Goal: Information Seeking & Learning: Learn about a topic

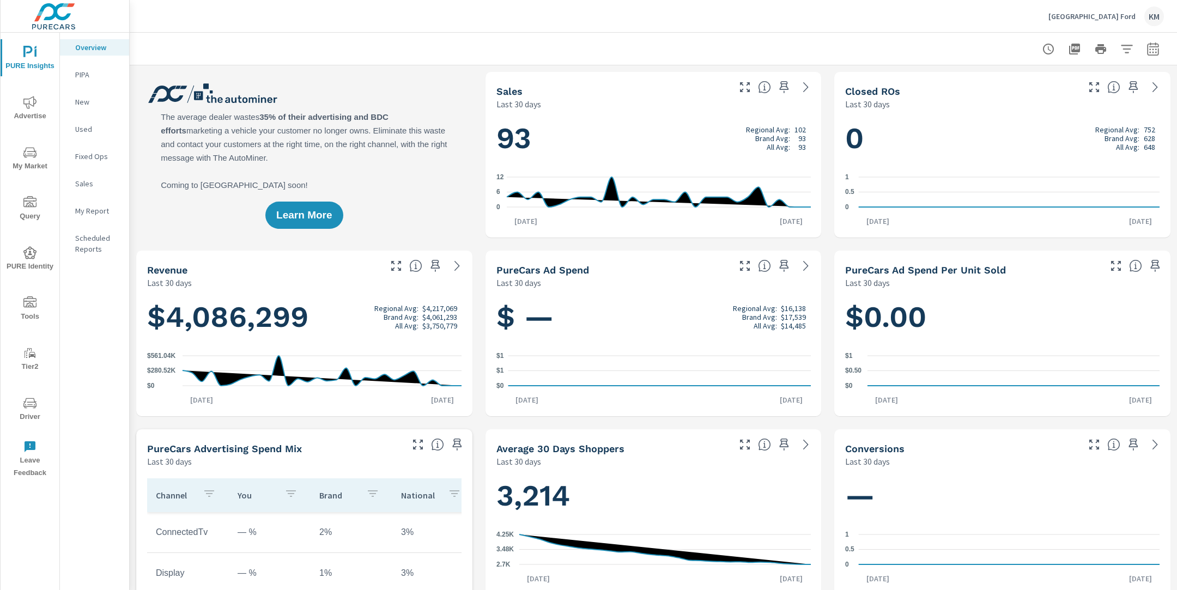
click at [432, 202] on div "Learn More" at bounding box center [304, 155] width 336 height 166
click at [29, 160] on span "My Market" at bounding box center [30, 159] width 52 height 27
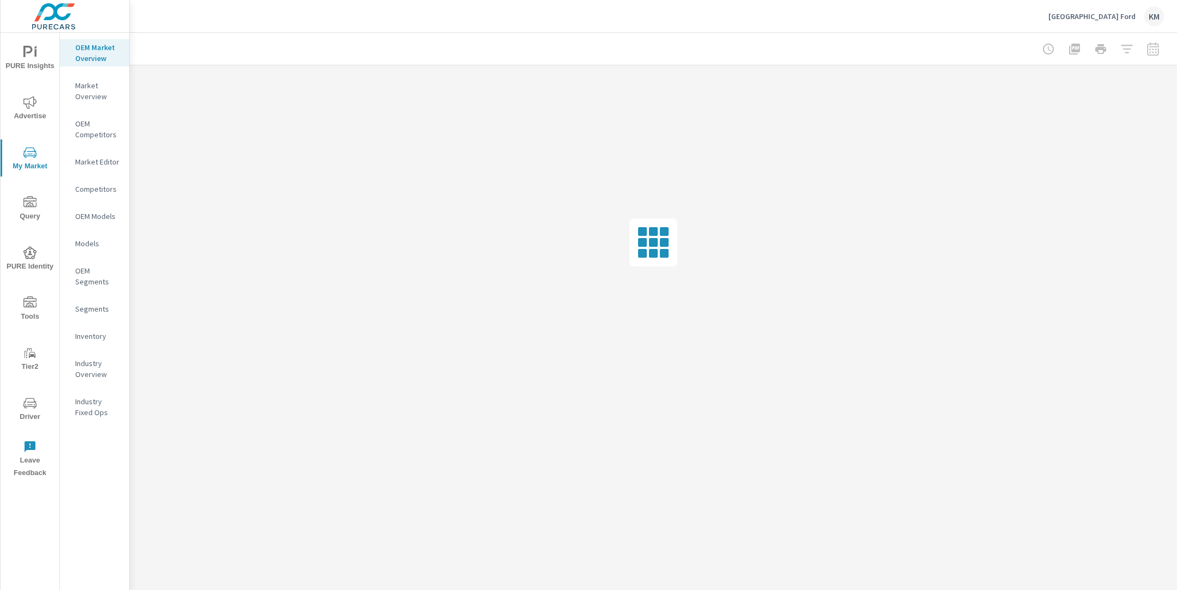
click at [221, 42] on div at bounding box center [653, 49] width 1021 height 32
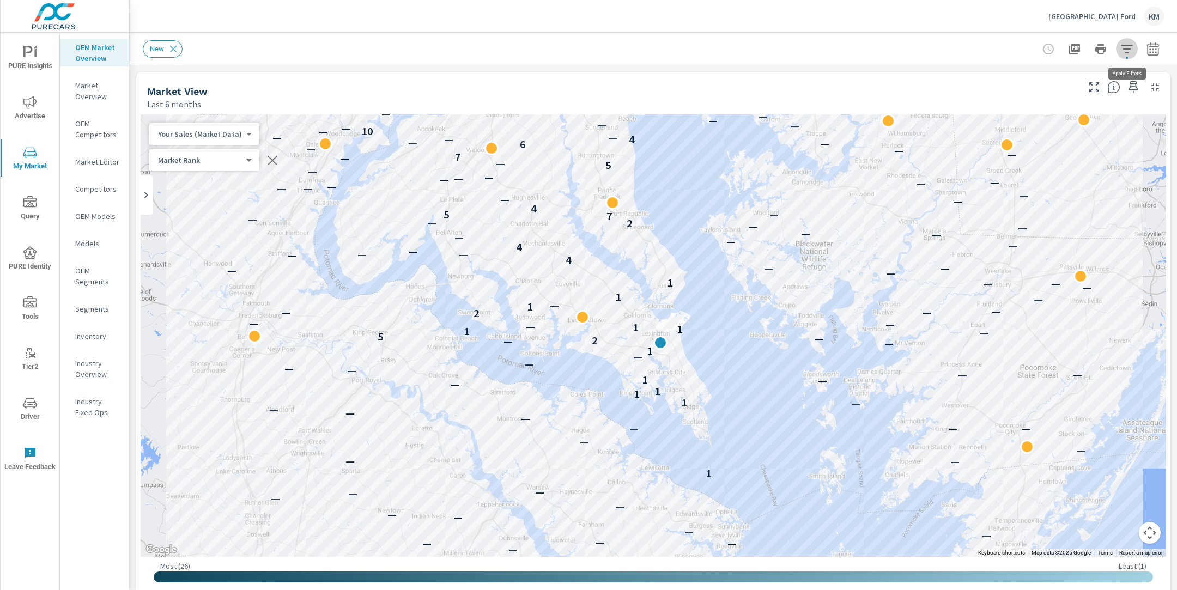
click at [1124, 50] on icon "button" at bounding box center [1127, 49] width 13 height 13
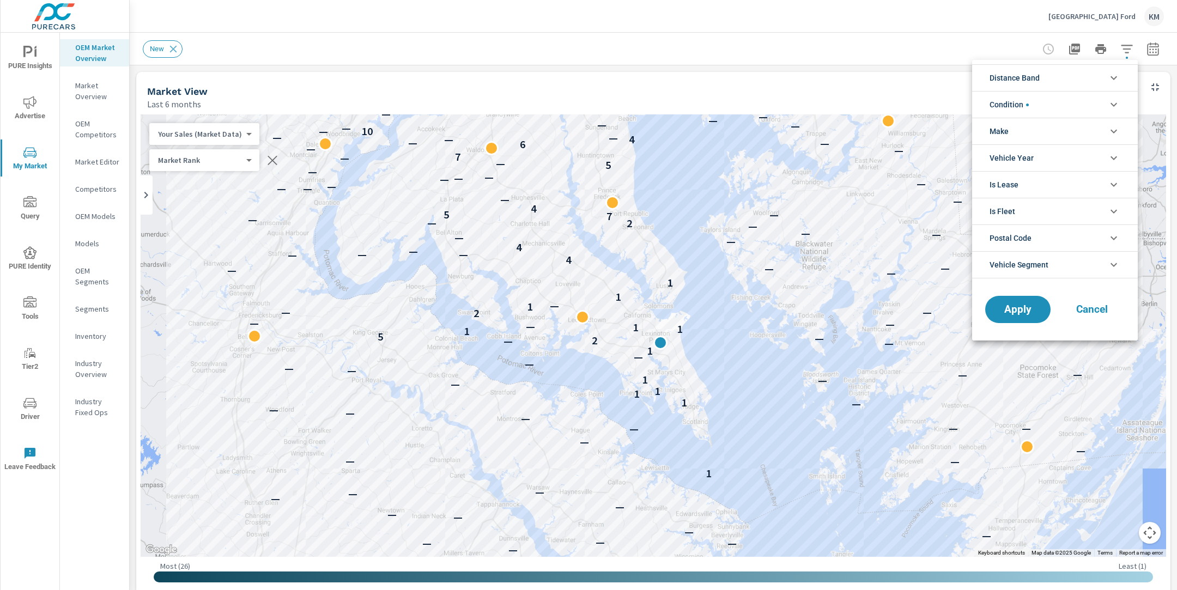
click at [1033, 84] on span "Distance Band" at bounding box center [1015, 78] width 50 height 26
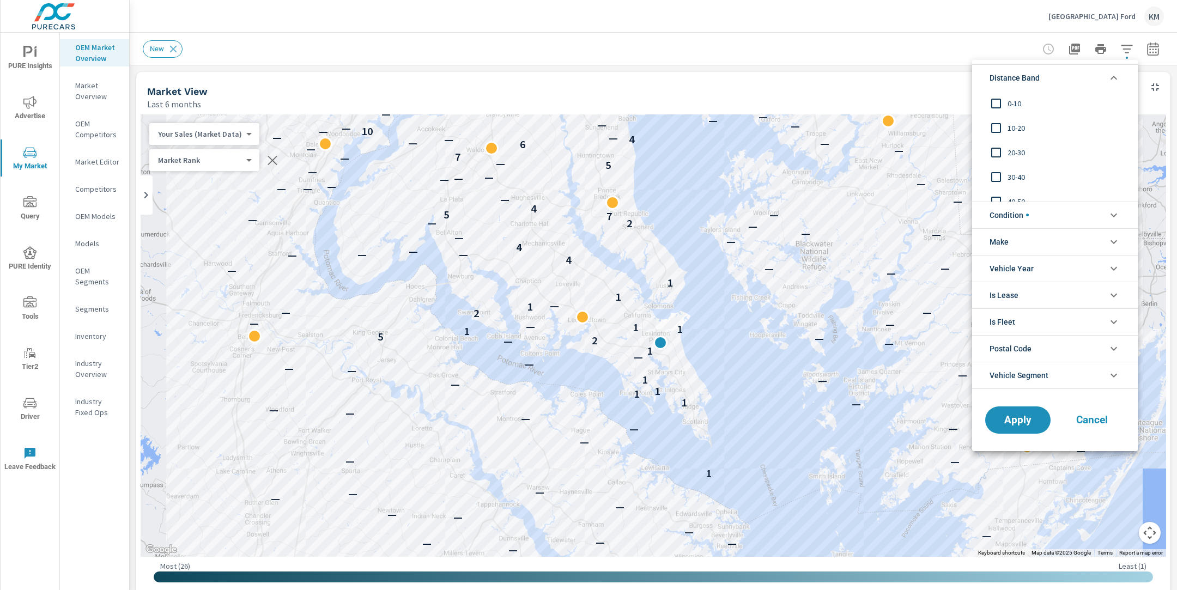
click at [1020, 107] on span "0-10" at bounding box center [1067, 103] width 119 height 13
click at [1012, 123] on span "10-20" at bounding box center [1067, 128] width 119 height 13
click at [1006, 152] on input "filter options" at bounding box center [996, 152] width 23 height 23
click at [1021, 423] on span "Apply" at bounding box center [1018, 420] width 45 height 10
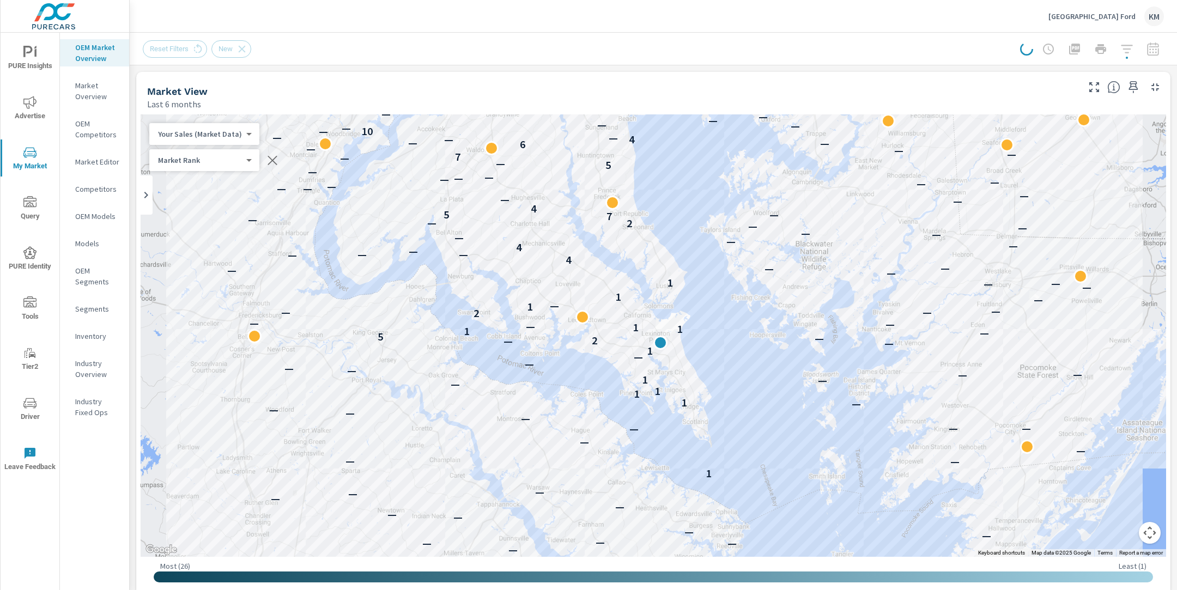
click at [836, 32] on div "[GEOGRAPHIC_DATA] KM" at bounding box center [653, 16] width 1021 height 32
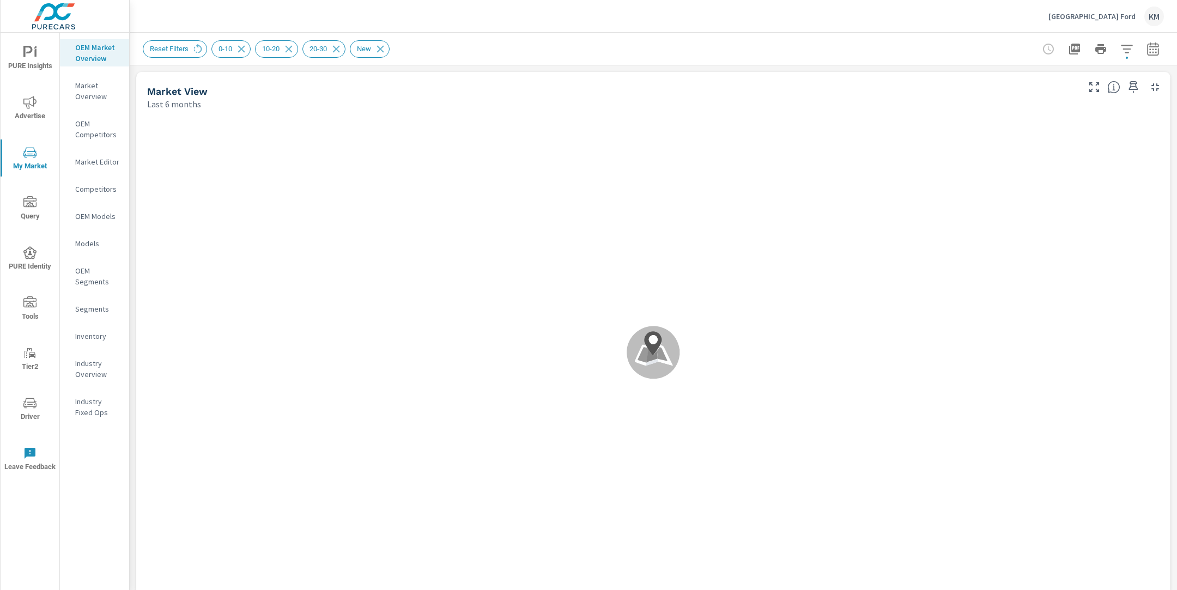
click at [474, 58] on div "Reset Filters 0-10 10-20 20-30 New" at bounding box center [653, 49] width 1021 height 32
click at [1148, 47] on icon "button" at bounding box center [1152, 48] width 11 height 13
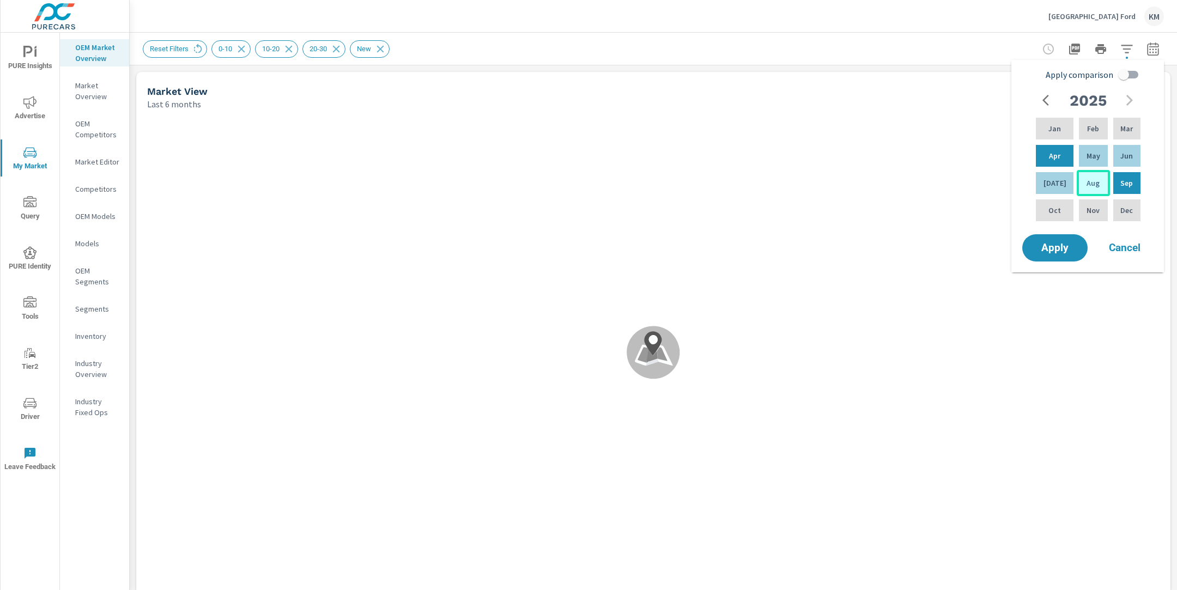
click at [1081, 183] on div "Aug" at bounding box center [1093, 183] width 33 height 26
click at [1117, 128] on div "Mar" at bounding box center [1127, 129] width 32 height 26
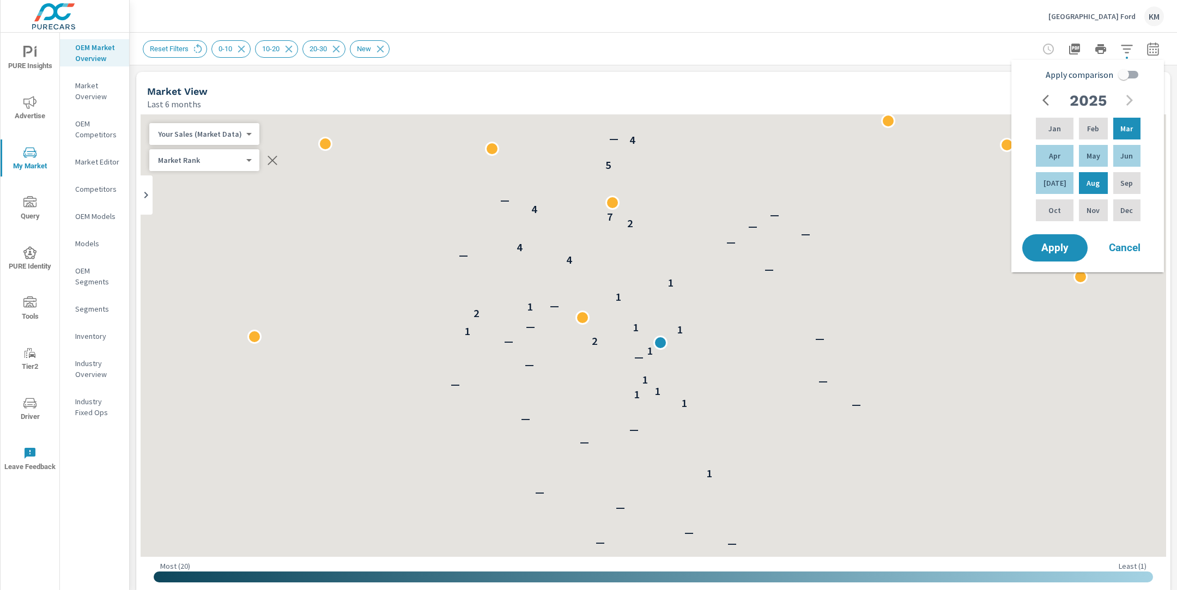
click at [1119, 80] on input "Apply comparison" at bounding box center [1124, 74] width 62 height 21
checkbox input "true"
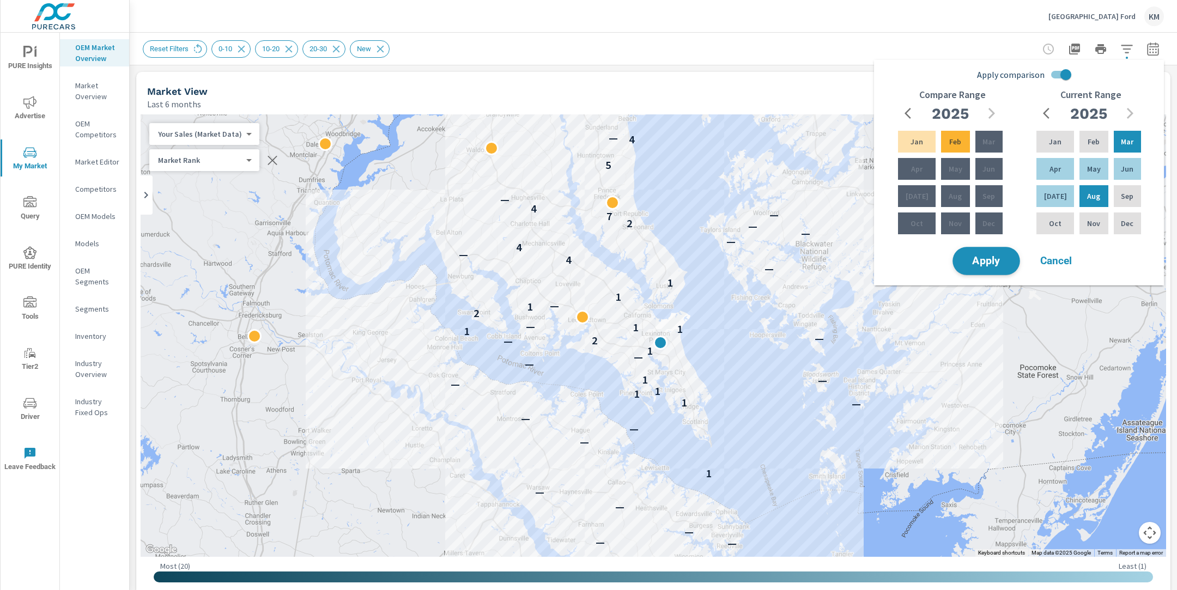
click at [988, 264] on span "Apply" at bounding box center [986, 261] width 45 height 10
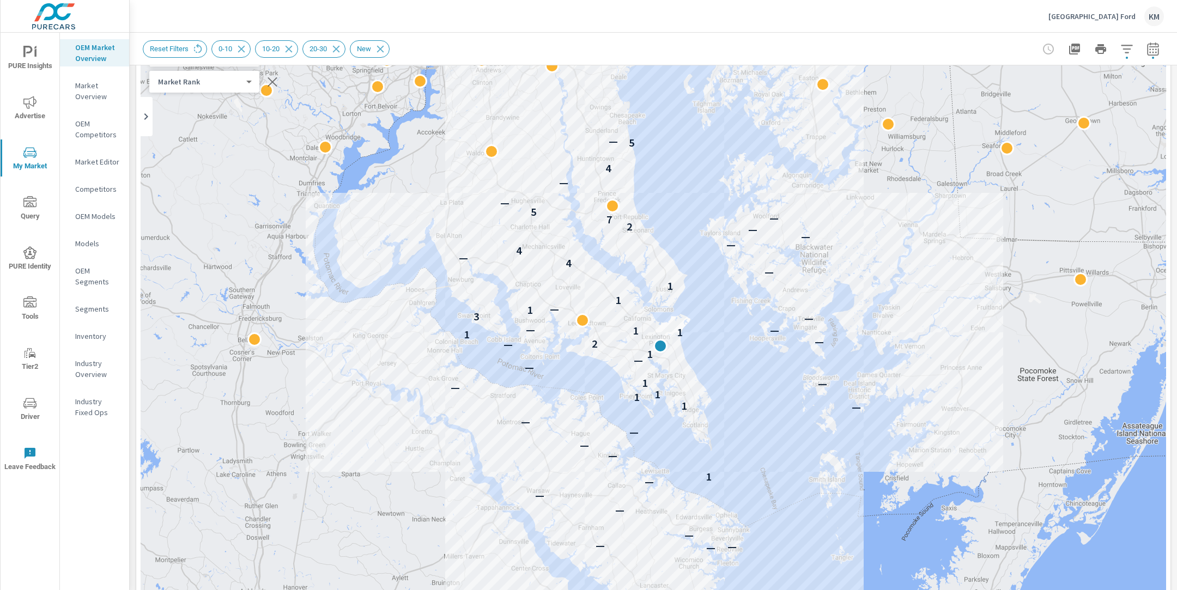
scroll to position [72, 0]
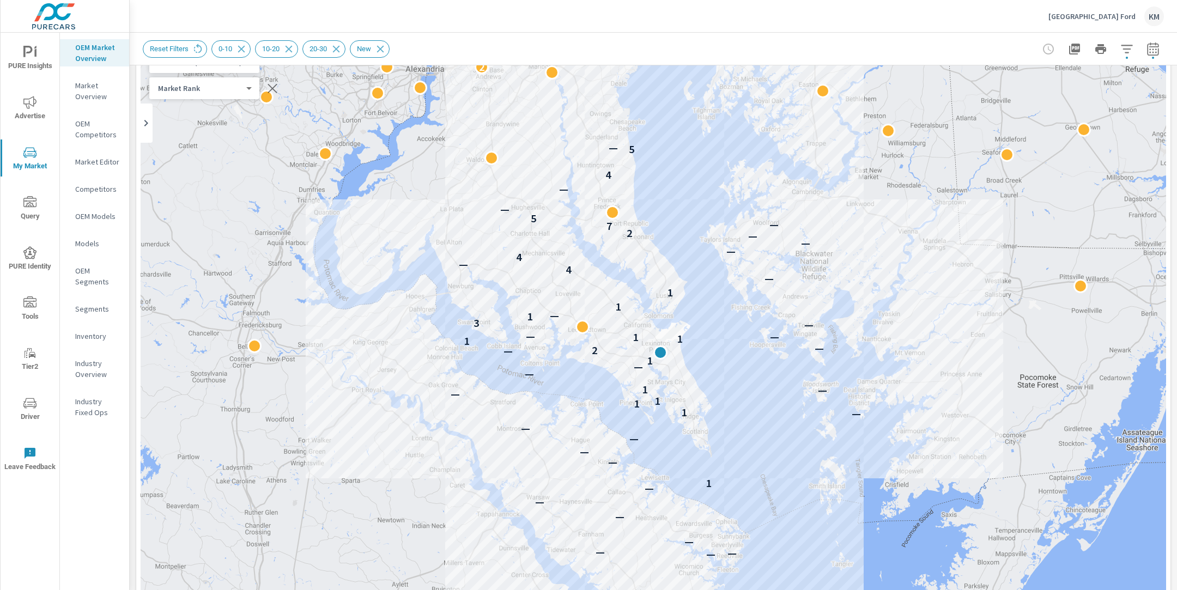
click at [488, 49] on div "Reset Filters 0-10 10-20 20-30 New" at bounding box center [577, 48] width 869 height 17
